Goal: Navigation & Orientation: Understand site structure

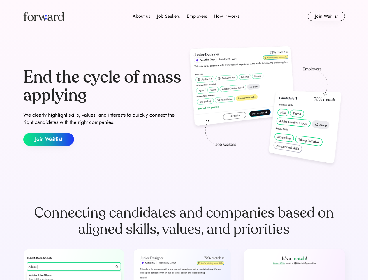
click at [184, 140] on div "End the cycle of mass applying We clearly highlight skills, values, and interes…" at bounding box center [184, 106] width 322 height 125
click at [184, 16] on div "About us Job Seekers Employers How it works" at bounding box center [186, 16] width 230 height 7
click at [44, 16] on img at bounding box center [43, 16] width 41 height 9
click at [186, 16] on div "About us Job Seekers Employers How it works" at bounding box center [186, 16] width 230 height 7
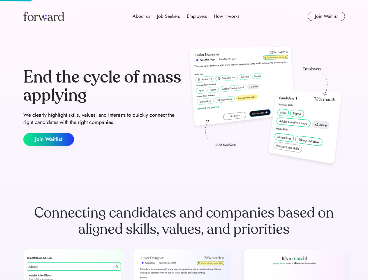
click at [141, 16] on div "About us" at bounding box center [141, 16] width 17 height 7
click at [168, 16] on div "Job Seekers" at bounding box center [168, 16] width 23 height 7
click at [197, 16] on div "Employers" at bounding box center [197, 16] width 20 height 7
click at [226, 16] on div "How it works" at bounding box center [226, 16] width 25 height 7
click at [326, 16] on button "Join Waitlist" at bounding box center [326, 16] width 37 height 9
